Goal: Task Accomplishment & Management: Manage account settings

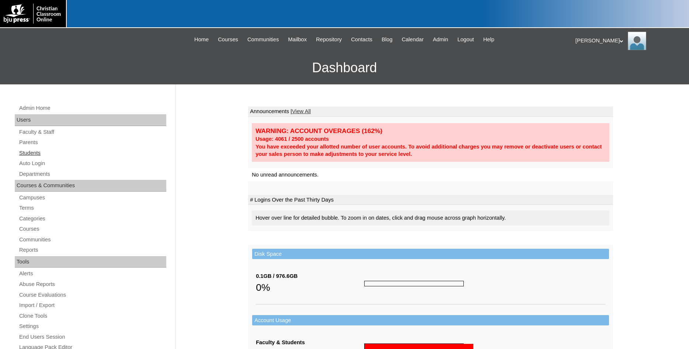
click at [40, 154] on link "Students" at bounding box center [92, 153] width 148 height 9
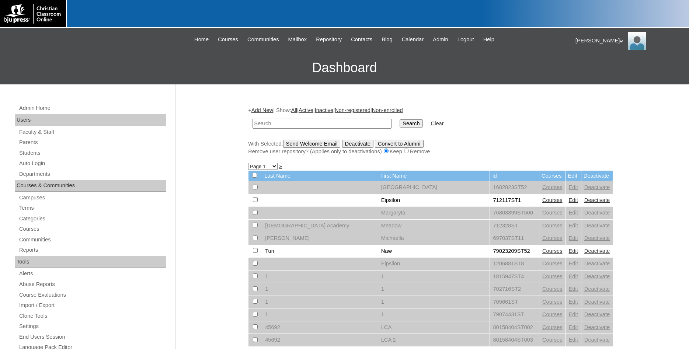
click at [358, 127] on input "text" at bounding box center [321, 124] width 139 height 10
type input "709344"
click at [400, 119] on input "Search" at bounding box center [411, 123] width 23 height 8
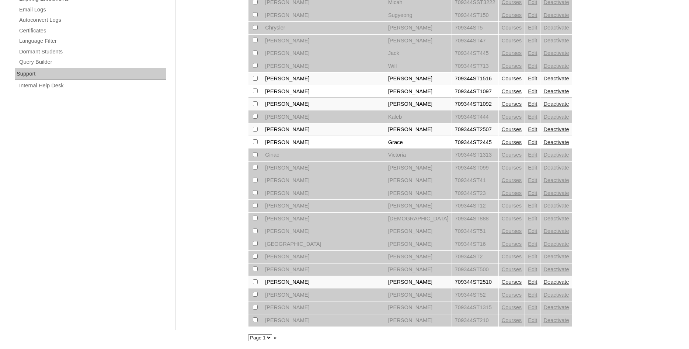
scroll to position [503, 0]
click at [248, 334] on select "Page 1 Page 2 Page 3" at bounding box center [260, 337] width 24 height 7
select select "admin_students.php?q=709344&submit=Search&page=2"
click option "Page 2" at bounding box center [0, 0] width 0 height 0
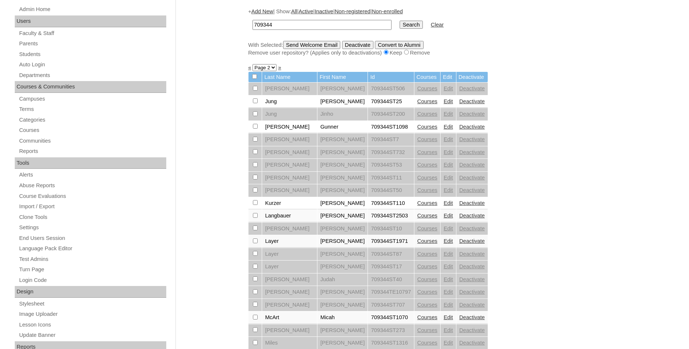
scroll to position [150, 0]
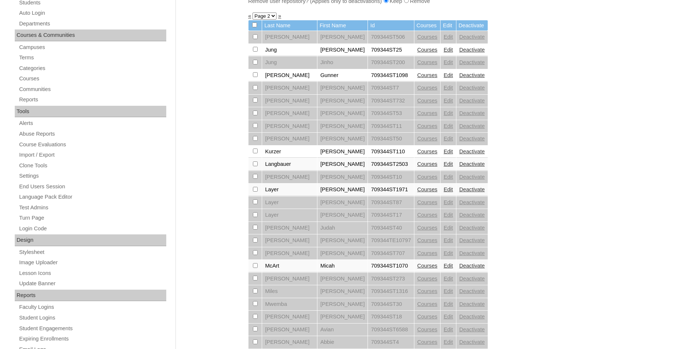
click at [417, 192] on link "Courses" at bounding box center [427, 190] width 20 height 6
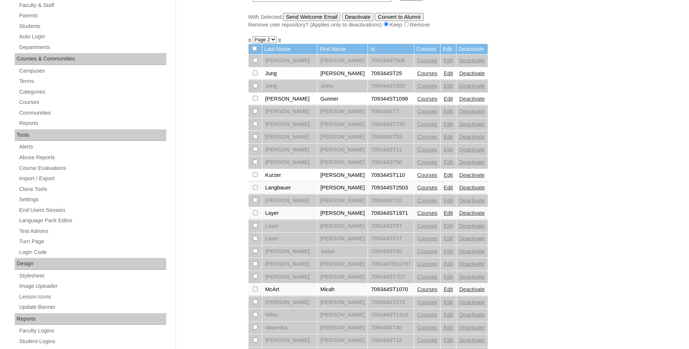
scroll to position [150, 0]
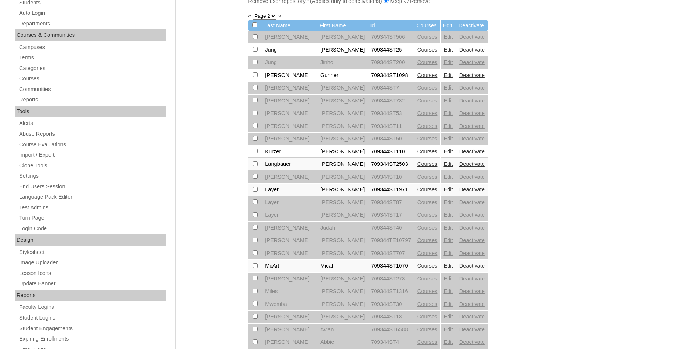
click at [443, 192] on link "Edit" at bounding box center [447, 190] width 9 height 6
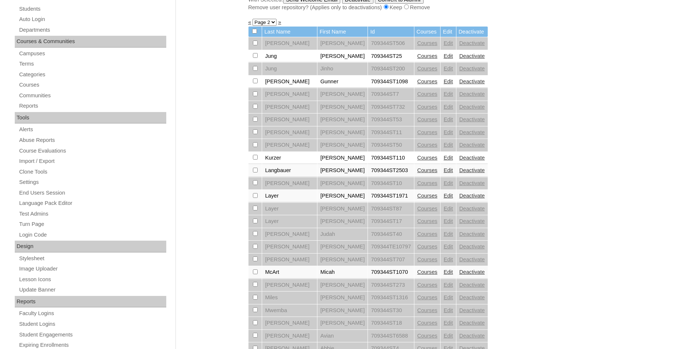
scroll to position [150, 0]
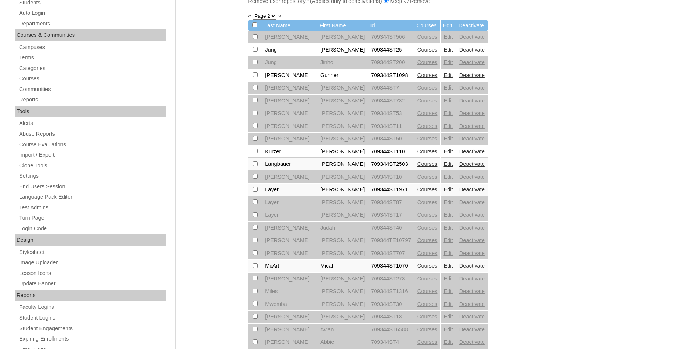
click at [417, 192] on link "Courses" at bounding box center [427, 190] width 20 height 6
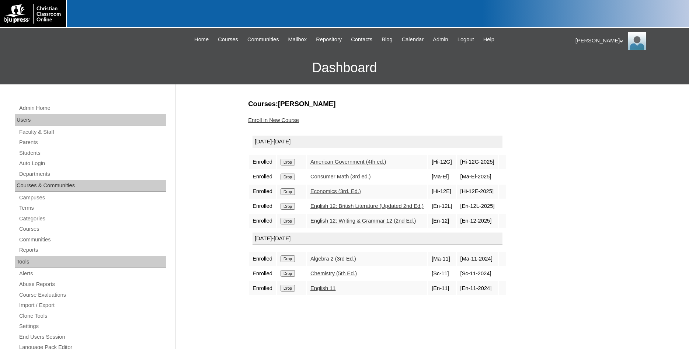
click at [278, 123] on link "Enroll in New Course" at bounding box center [273, 120] width 51 height 6
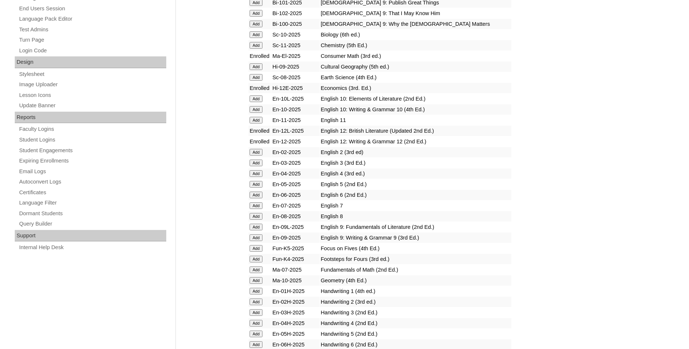
scroll to position [338, 0]
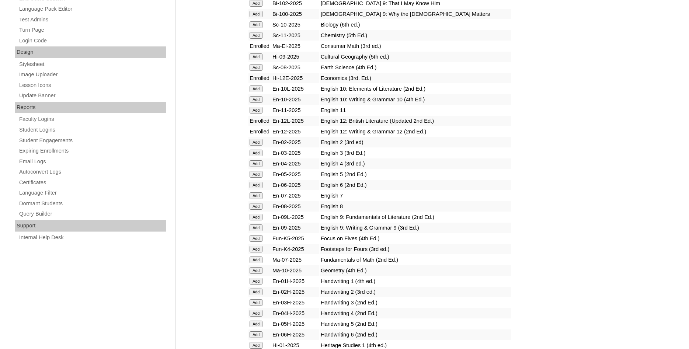
click at [255, 220] on input "Add" at bounding box center [256, 217] width 13 height 7
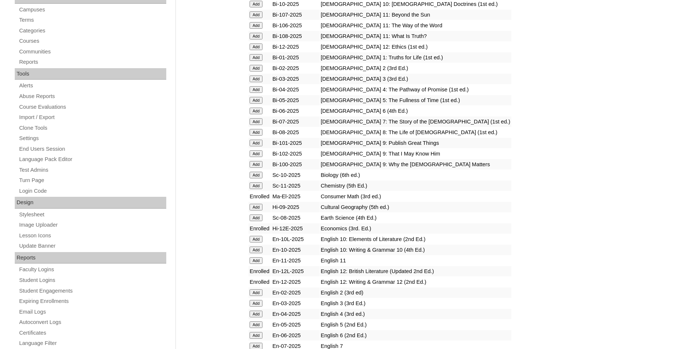
scroll to position [0, 0]
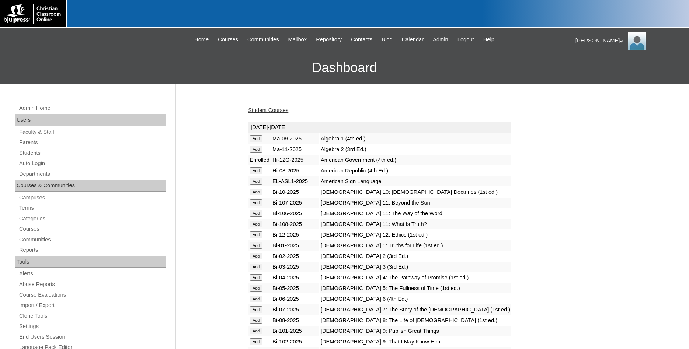
click at [277, 110] on link "Student Courses" at bounding box center [268, 110] width 40 height 6
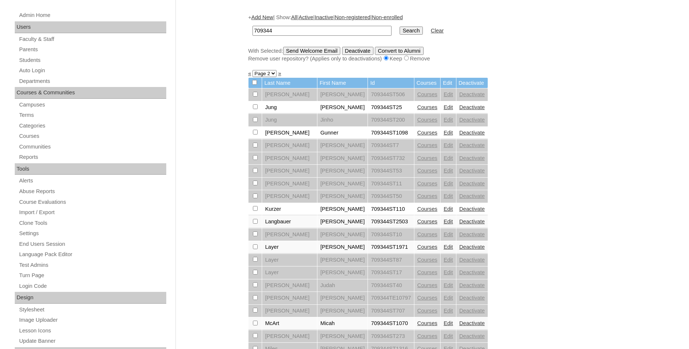
scroll to position [113, 0]
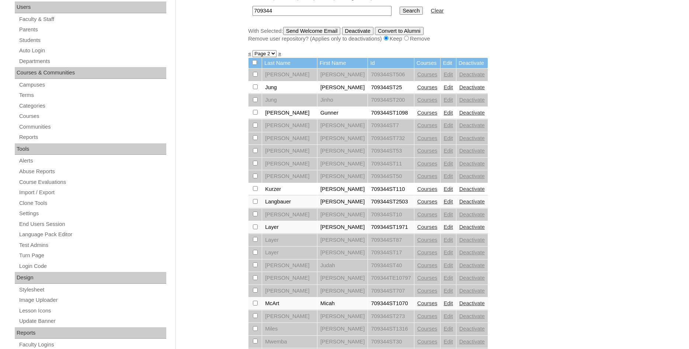
click at [443, 230] on link "Edit" at bounding box center [447, 227] width 9 height 6
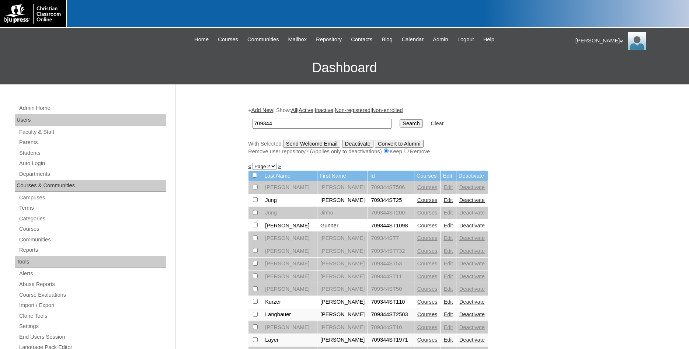
scroll to position [113, 0]
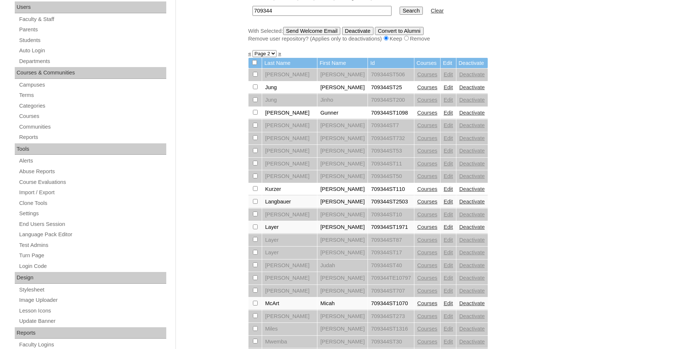
click at [417, 230] on link "Courses" at bounding box center [427, 227] width 20 height 6
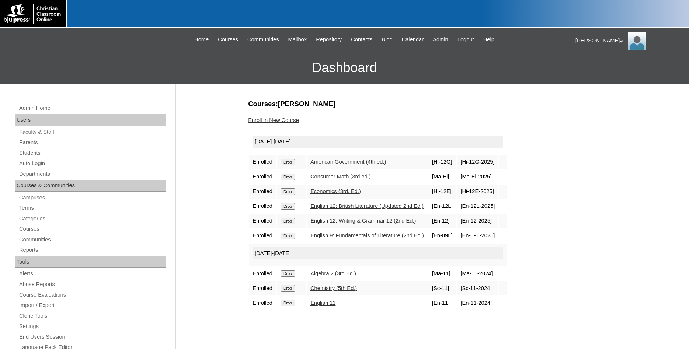
click at [96, 62] on h3 "Dashboard" at bounding box center [345, 67] width 682 height 33
